Goal: Task Accomplishment & Management: Use online tool/utility

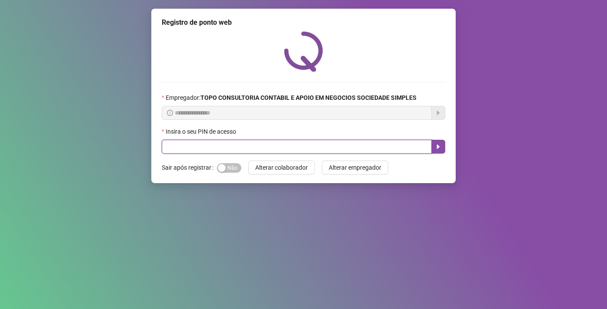
click at [190, 144] on input "text" at bounding box center [297, 147] width 270 height 14
type input "*****"
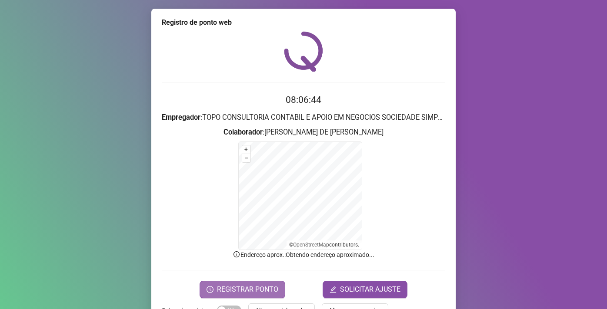
click at [217, 286] on span "REGISTRAR PONTO" at bounding box center [247, 290] width 61 height 10
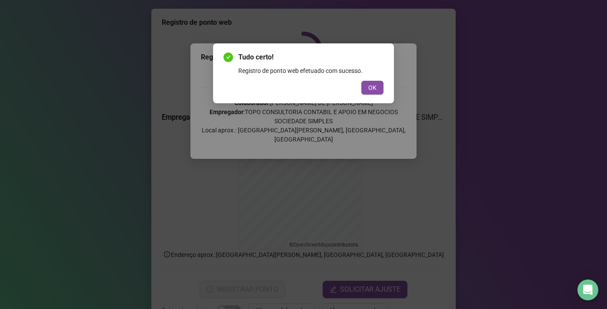
click at [214, 294] on div "Tudo certo! Registro de ponto web efetuado com sucesso. OK" at bounding box center [303, 154] width 607 height 309
